Goal: Browse casually: Explore the website without a specific task or goal

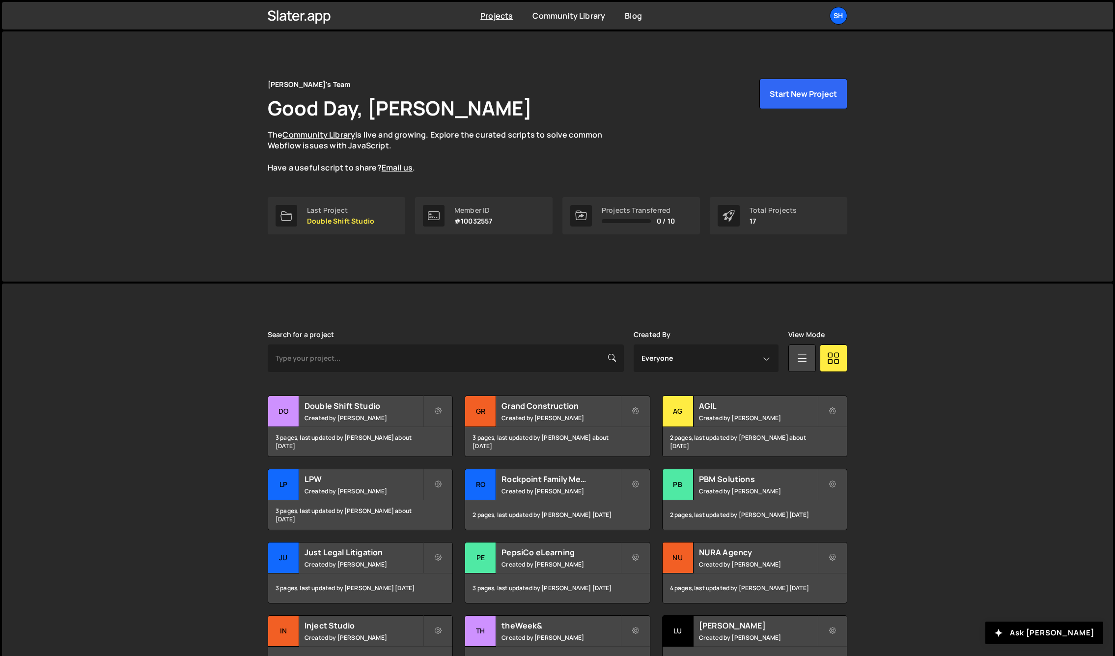
click at [86, 390] on div "[PERSON_NAME] is designed for desktop use. Please use a larger screen to access…" at bounding box center [558, 519] width 1112 height 470
click at [294, 411] on div "Do" at bounding box center [283, 411] width 31 height 31
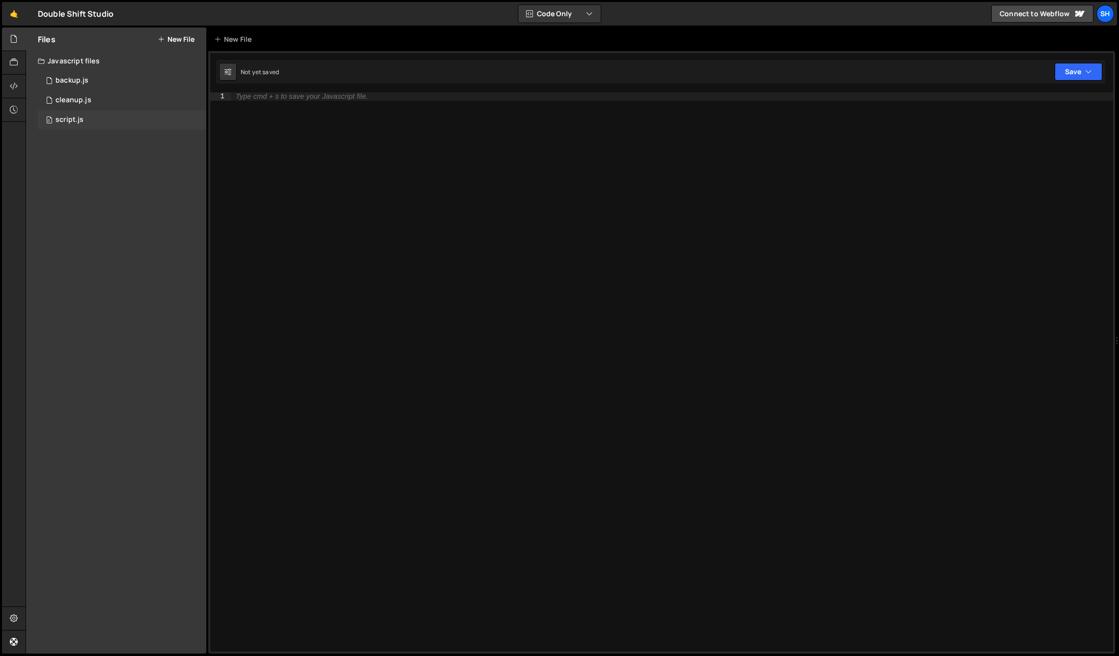
click at [92, 118] on div "0 script.js 0" at bounding box center [122, 120] width 169 height 20
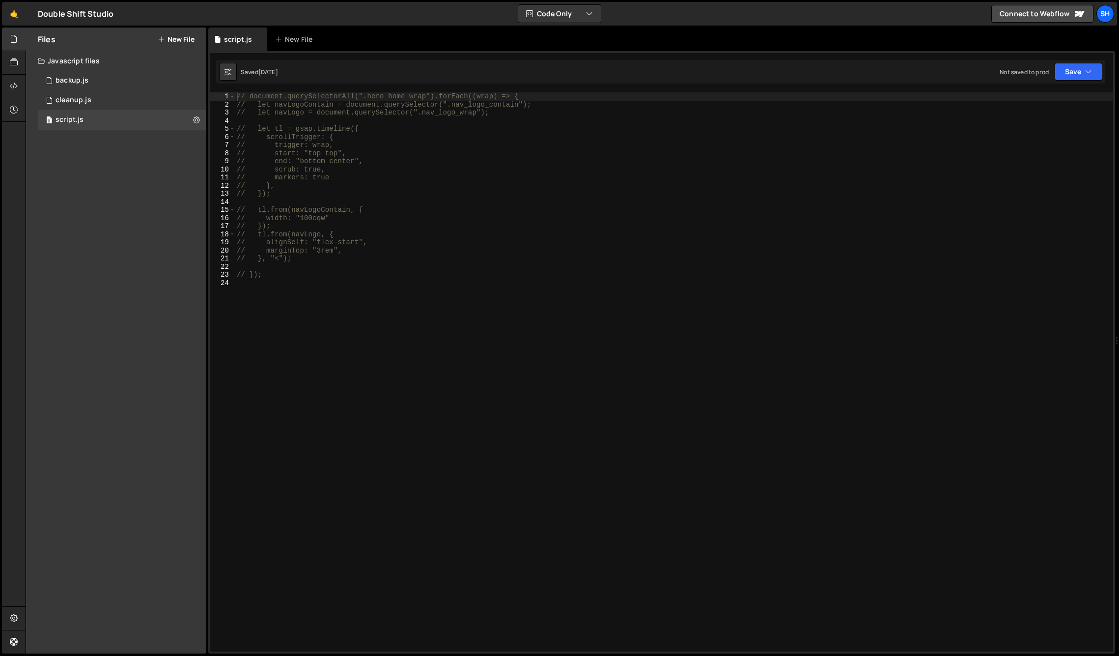
click at [164, 291] on div "Files New File Javascript files 0 backup.js 0 0 cleanup.js 0 0 script.js 0 CSS …" at bounding box center [116, 341] width 180 height 626
click at [12, 14] on link "🤙" at bounding box center [14, 14] width 24 height 24
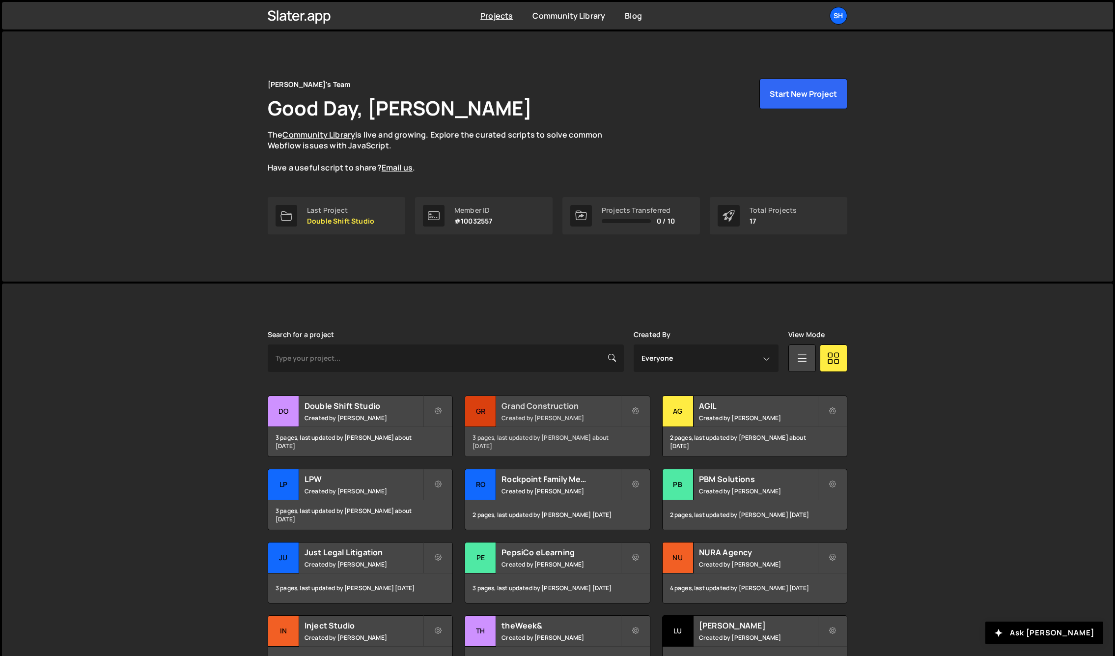
click at [492, 413] on div "Gr" at bounding box center [480, 411] width 31 height 31
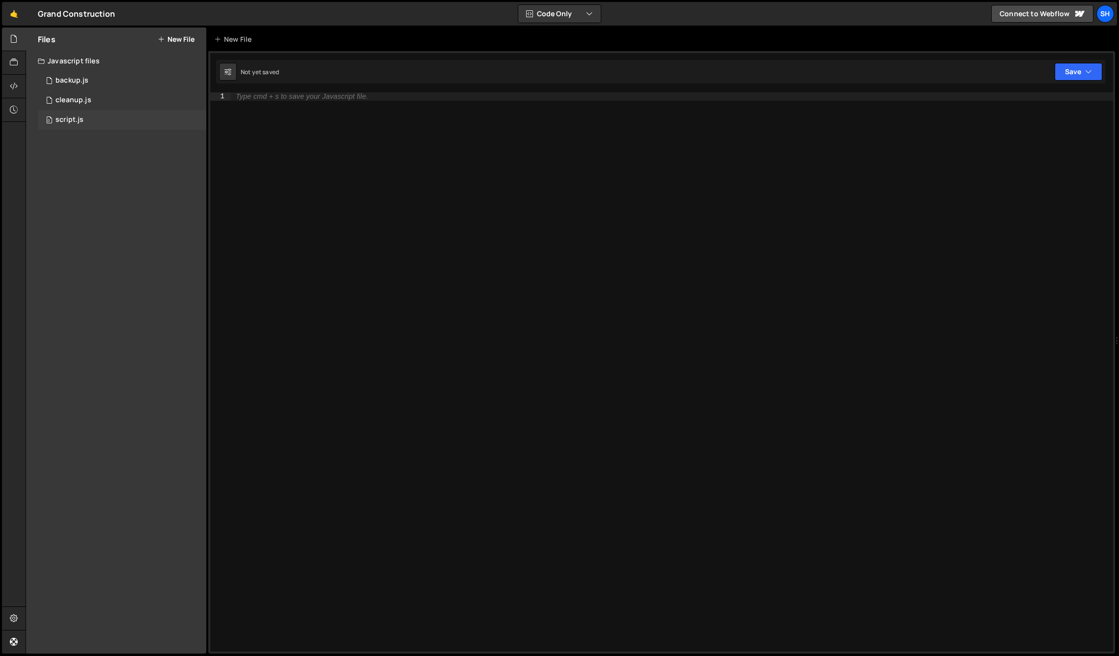
click at [76, 116] on div "script.js" at bounding box center [70, 119] width 28 height 9
drag, startPoint x: 138, startPoint y: 210, endPoint x: 75, endPoint y: 80, distance: 144.8
click at [109, 145] on div "Files New File Javascript files 0 backup.js 0 0 cleanup.js 0 0 script.js 0 CSS …" at bounding box center [116, 341] width 180 height 626
click at [9, 10] on link "🤙" at bounding box center [14, 14] width 24 height 24
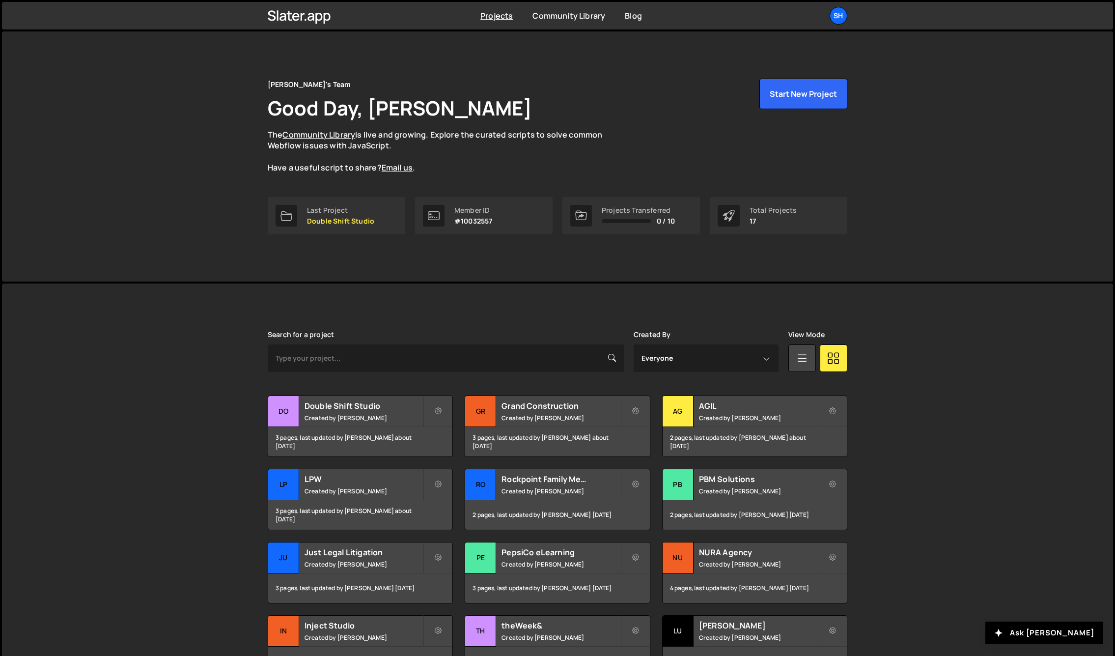
drag, startPoint x: 148, startPoint y: 333, endPoint x: 139, endPoint y: 336, distance: 9.7
click at [148, 333] on div "[PERSON_NAME] is designed for desktop use. Please use a larger screen to access…" at bounding box center [558, 519] width 1112 height 470
